Goal: Transaction & Acquisition: Purchase product/service

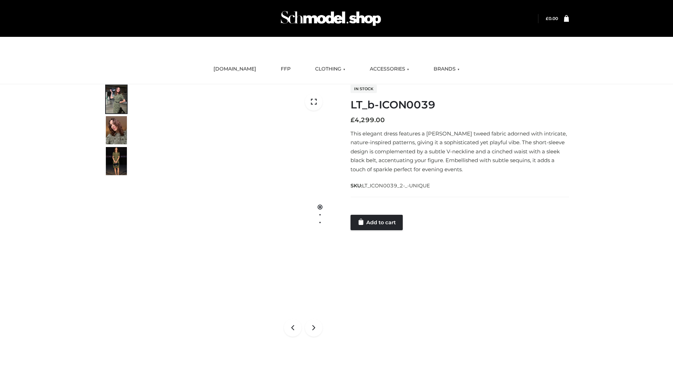
click at [377, 222] on link "Add to cart" at bounding box center [377, 222] width 52 height 15
